Goal: Task Accomplishment & Management: Use online tool/utility

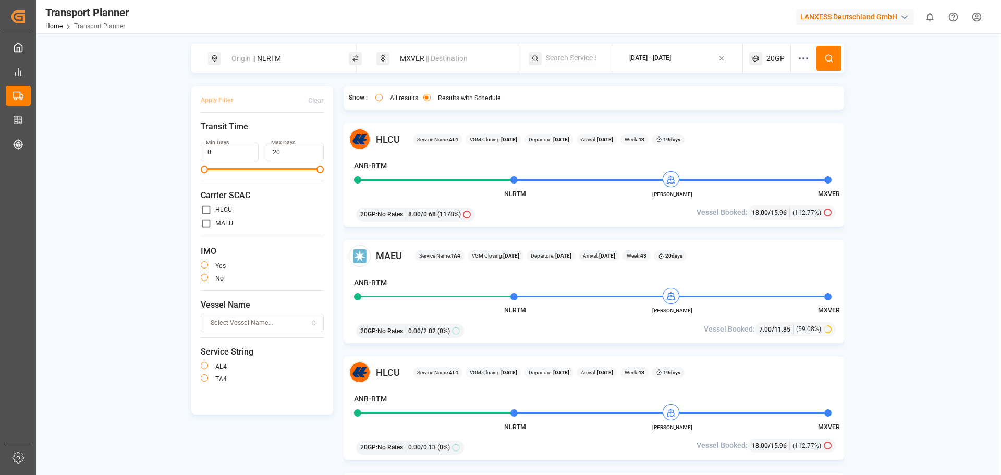
scroll to position [626, 0]
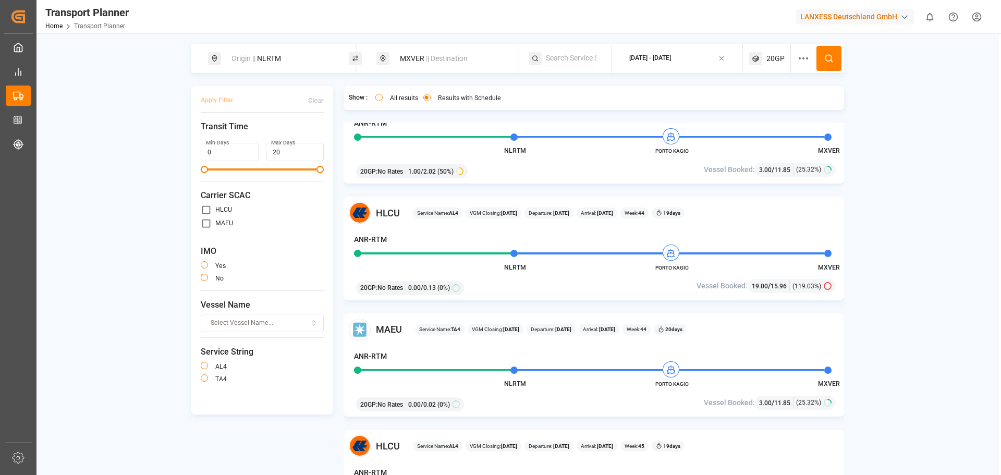
click at [281, 54] on div "Origin || NLRTM" at bounding box center [281, 58] width 113 height 19
drag, startPoint x: 266, startPoint y: 127, endPoint x: 239, endPoint y: 127, distance: 27.1
click at [239, 127] on div "NLRTM" at bounding box center [281, 132] width 123 height 50
drag, startPoint x: 265, startPoint y: 133, endPoint x: 211, endPoint y: 137, distance: 53.8
click at [211, 137] on div "Search Origin and POL NLRTM" at bounding box center [282, 119] width 146 height 98
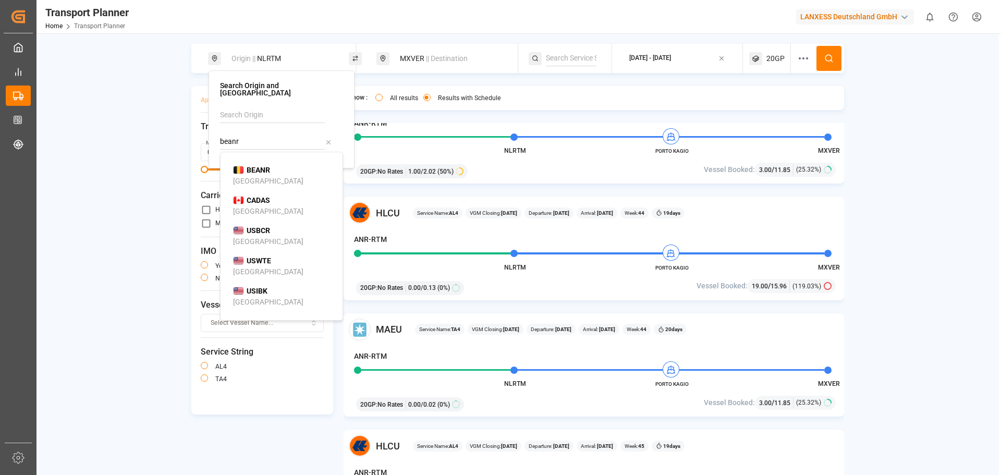
type input "beanr"
click at [255, 161] on li "BEANR [GEOGRAPHIC_DATA]" at bounding box center [284, 176] width 118 height 30
click at [440, 65] on div "MXVER || Destination" at bounding box center [450, 58] width 113 height 19
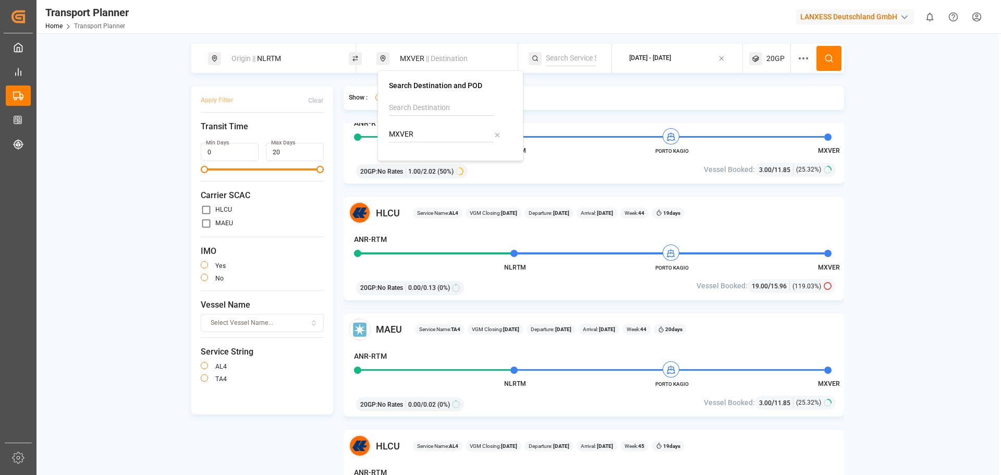
click at [653, 54] on div "[DATE] - [DATE]" at bounding box center [650, 58] width 42 height 9
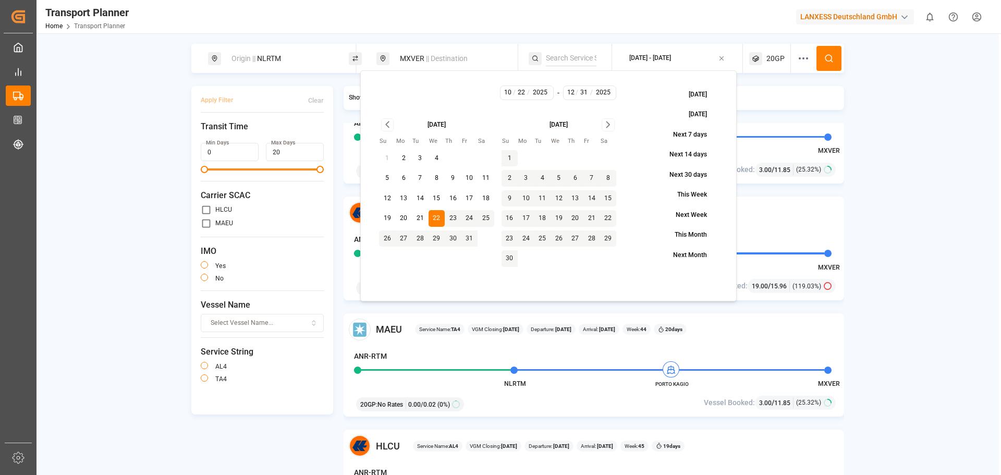
click at [467, 235] on button "31" at bounding box center [469, 238] width 17 height 17
type input "10"
click at [470, 236] on button "31" at bounding box center [469, 238] width 17 height 17
type input "31"
click at [600, 121] on div "[DATE]" at bounding box center [559, 123] width 115 height 11
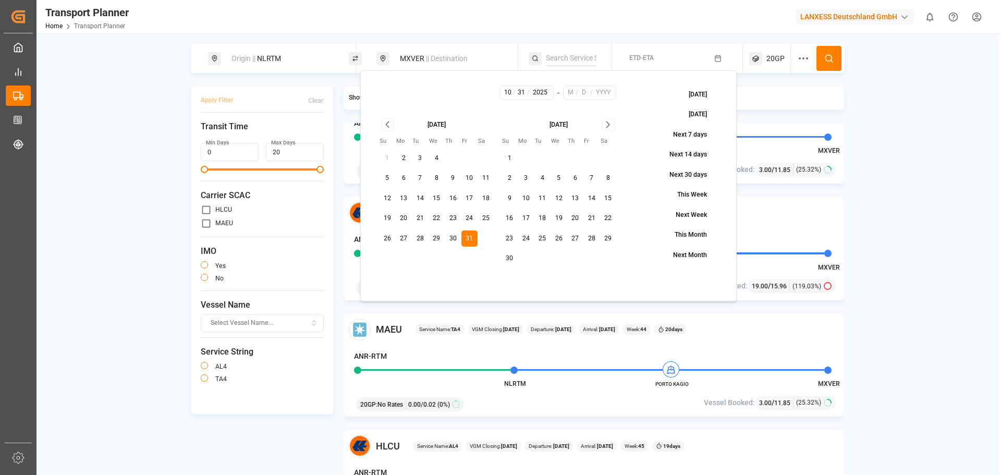
click at [603, 123] on icon "Go to next month" at bounding box center [608, 124] width 12 height 13
click at [561, 234] on button "31" at bounding box center [559, 238] width 17 height 17
type input "12"
type input "31"
type input "2025"
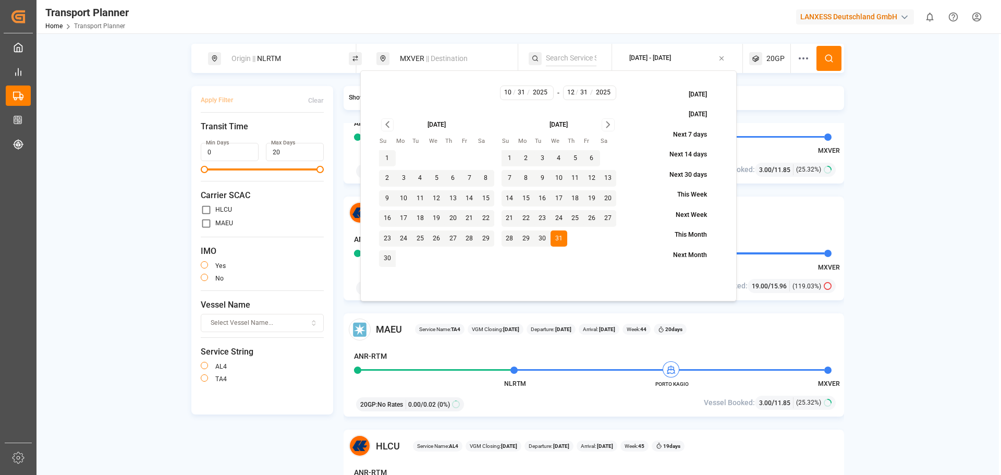
click at [839, 59] on button at bounding box center [829, 58] width 25 height 25
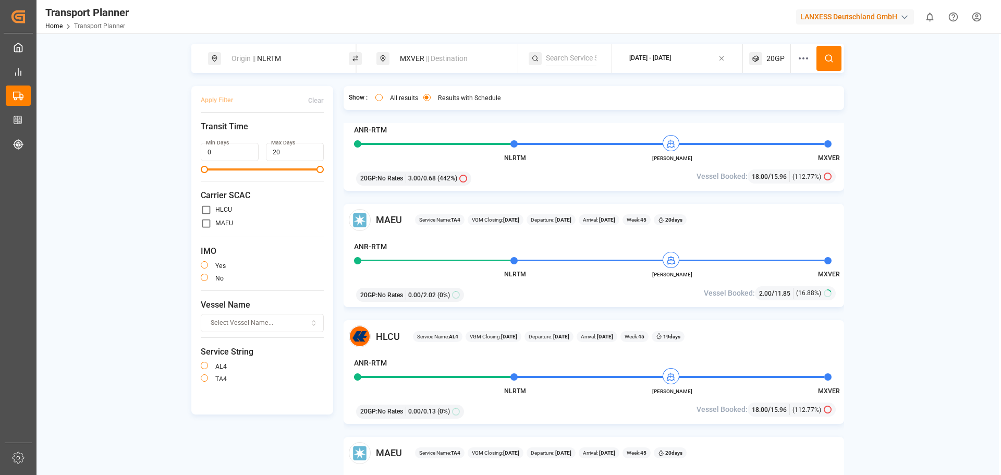
scroll to position [52, 0]
